Goal: Navigation & Orientation: Understand site structure

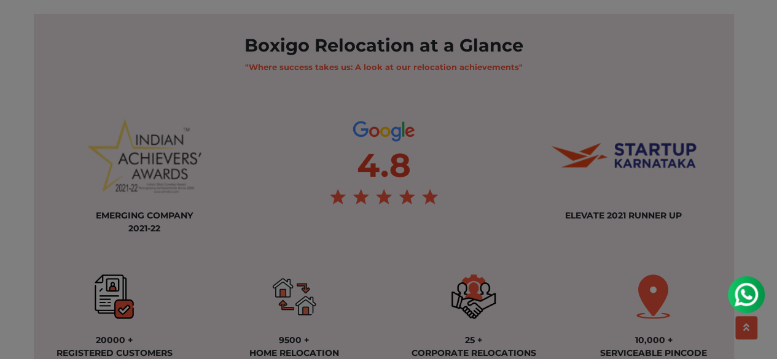
scroll to position [954, 0]
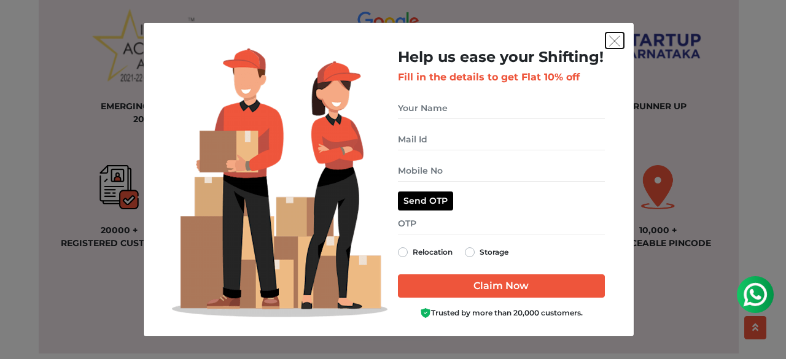
click at [618, 40] on img "get free quote dialog" at bounding box center [614, 41] width 11 height 11
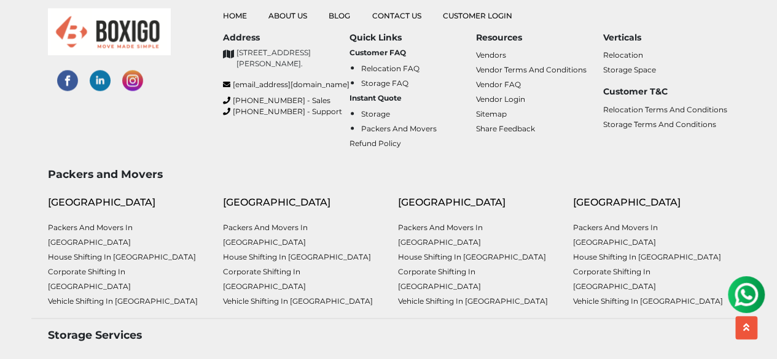
scroll to position [3279, 0]
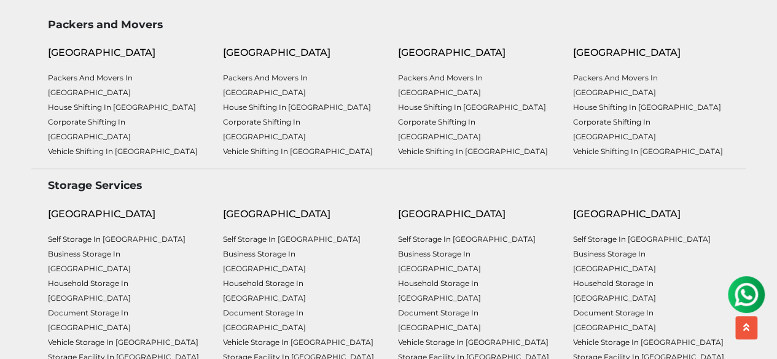
drag, startPoint x: 139, startPoint y: 344, endPoint x: 39, endPoint y: 342, distance: 99.5
copy div "BRAINSYS TECHNOLOGIES"
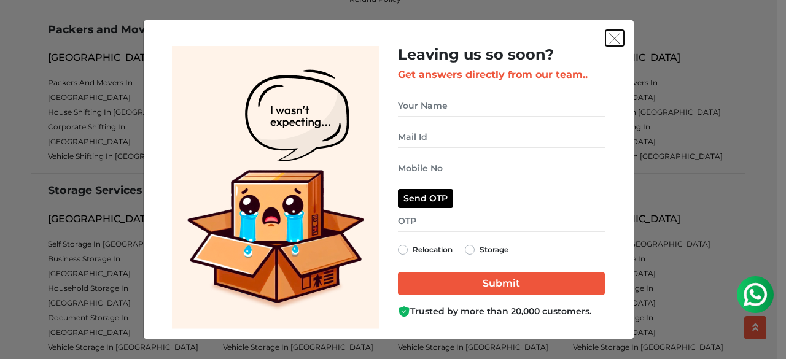
click at [615, 36] on img "get free quote dialog" at bounding box center [614, 38] width 11 height 11
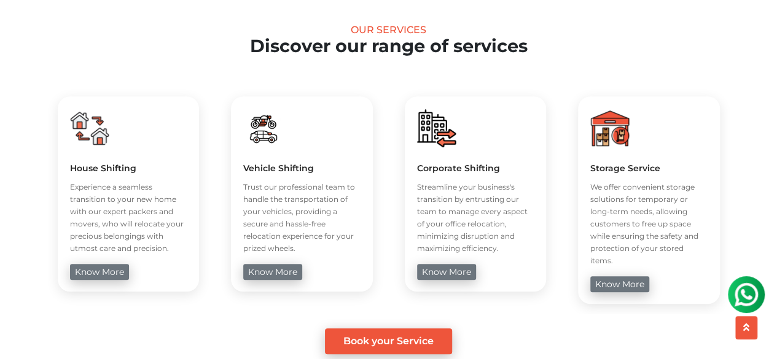
scroll to position [0, 0]
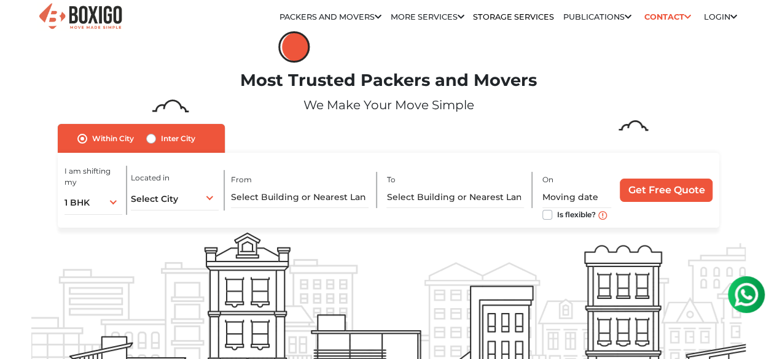
click at [674, 114] on p "We Make Your Move Simple" at bounding box center [388, 105] width 715 height 18
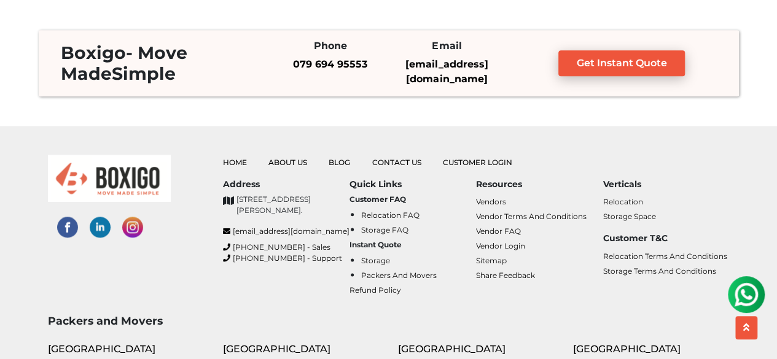
scroll to position [2984, 0]
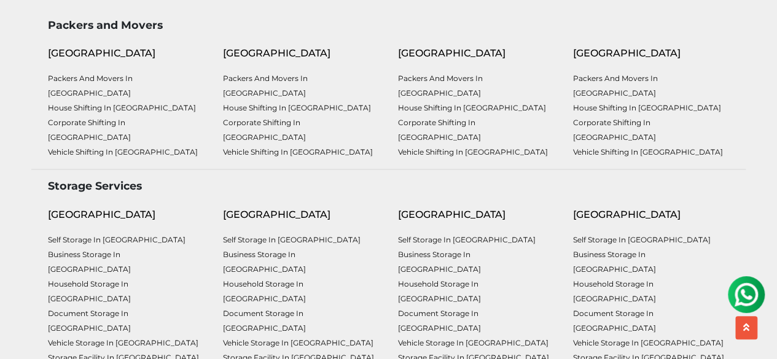
scroll to position [3279, 0]
drag, startPoint x: 139, startPoint y: 341, endPoint x: 41, endPoint y: 338, distance: 98.9
copy div "BRAINSYS TECHNOLOGIES"
